Goal: Communication & Community: Ask a question

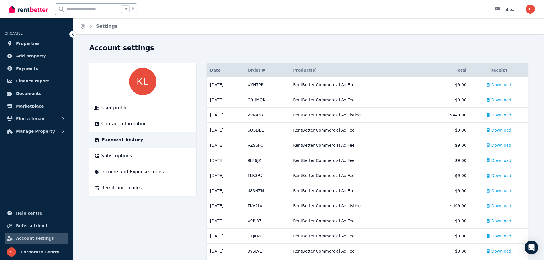
click at [501, 8] on div at bounding box center [498, 10] width 9 height 6
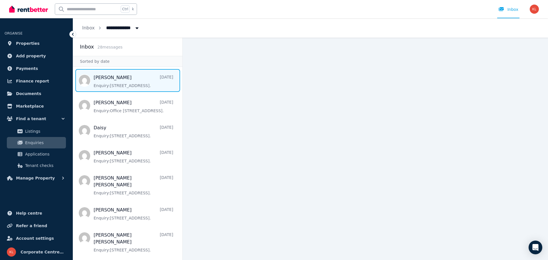
click at [119, 82] on span "Message list" at bounding box center [127, 80] width 109 height 23
